Goal: Check status: Check status

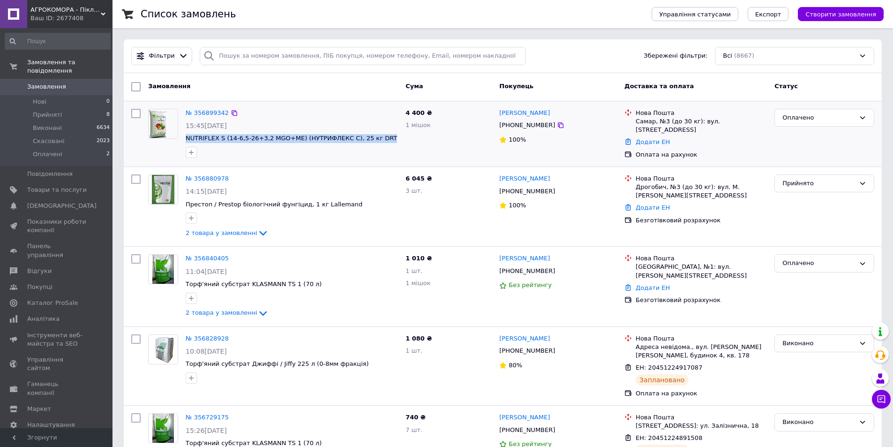
drag, startPoint x: 184, startPoint y: 136, endPoint x: 378, endPoint y: 139, distance: 194.0
click at [378, 139] on div "№ 356899342 15:45[DATE] NUTRIFLEX S (14-6,5-26+3,2 MGO+МЕ) (НУТРИФЛЕКС С), 25 к…" at bounding box center [292, 133] width 220 height 57
copy span "NUTRIFLEX S (14-6,5-26+3,2 MGO+МЕ) (НУТРИФЛЕКС С), 25 кг DRT"
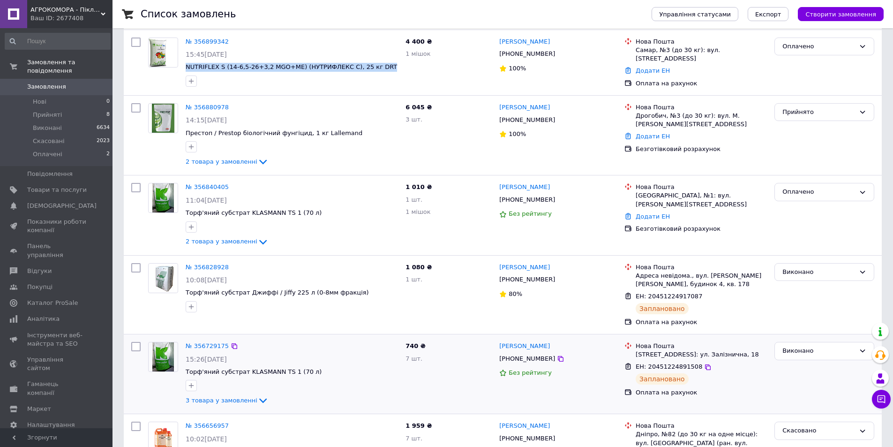
scroll to position [94, 0]
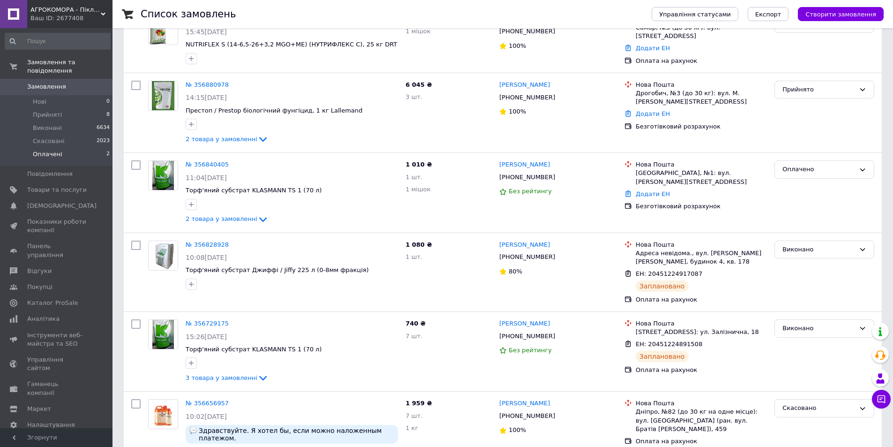
click at [49, 150] on span "Оплачені" at bounding box center [48, 154] width 30 height 8
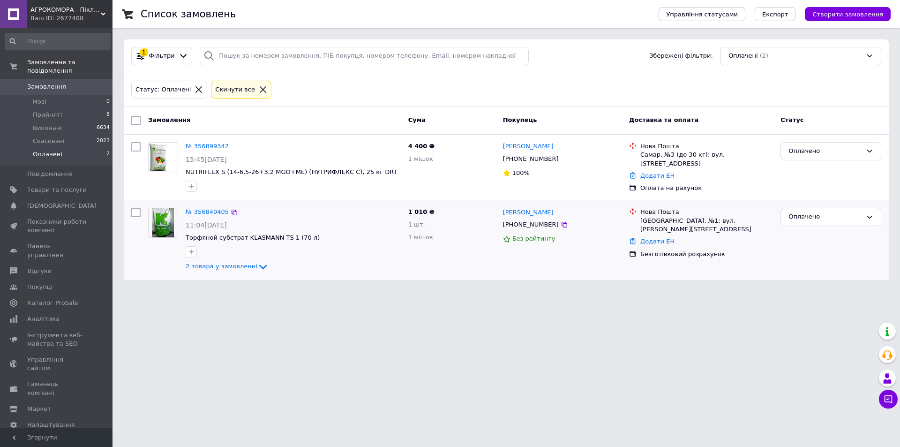
click at [241, 263] on span "2 товара у замовленні" at bounding box center [222, 266] width 72 height 7
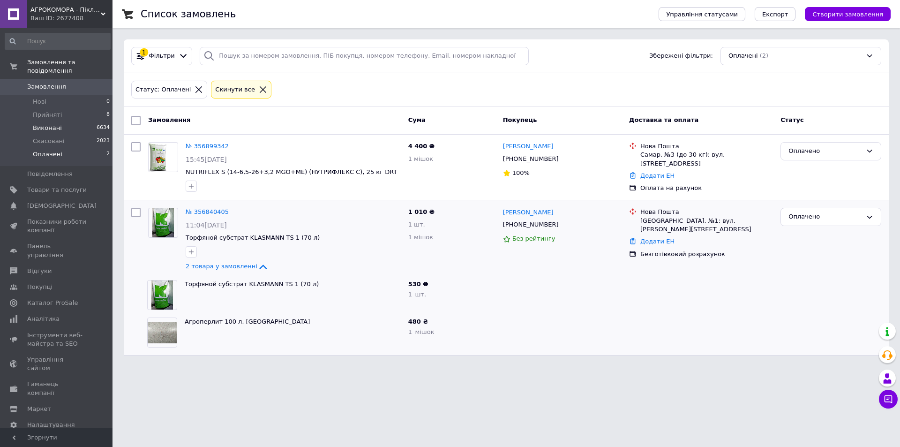
click at [55, 124] on span "Виконані" at bounding box center [47, 128] width 29 height 8
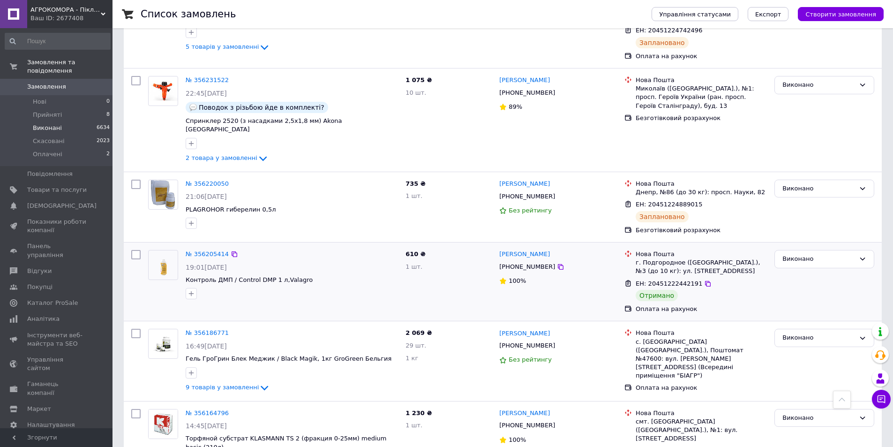
scroll to position [1317, 0]
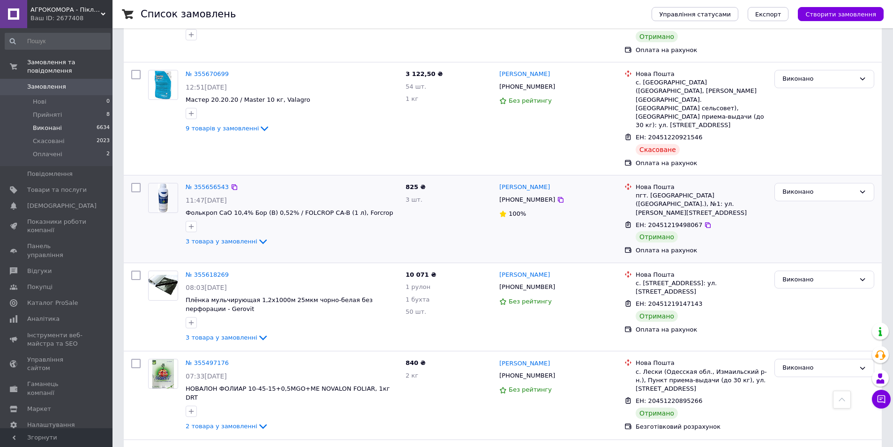
scroll to position [1290, 0]
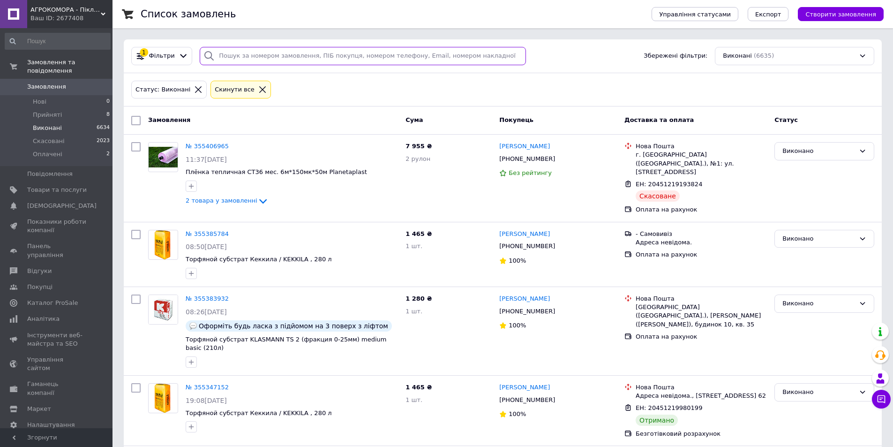
click at [260, 56] on input "search" at bounding box center [363, 56] width 326 height 18
